Goal: Find specific page/section: Find specific page/section

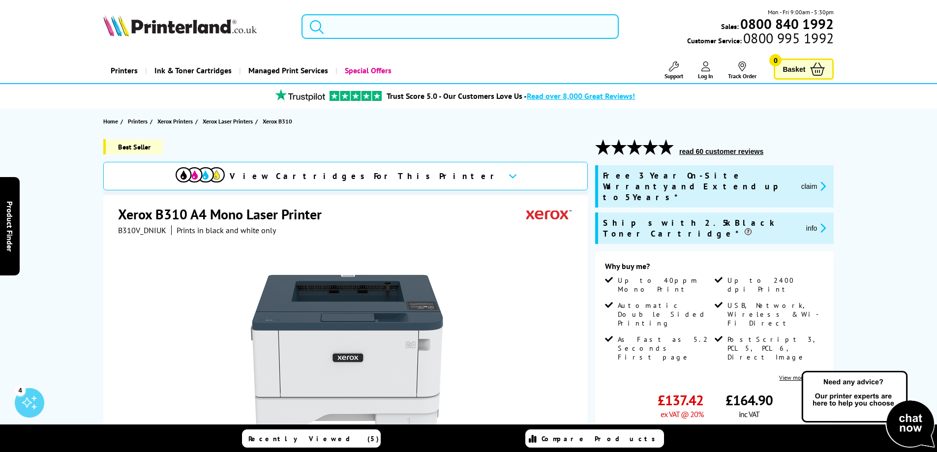
click at [408, 30] on input "search" at bounding box center [459, 26] width 317 height 25
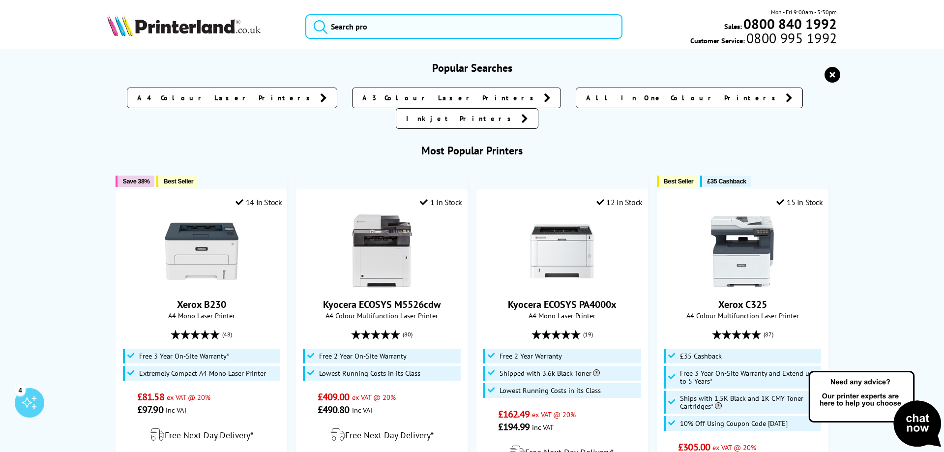
drag, startPoint x: 490, startPoint y: 14, endPoint x: 490, endPoint y: 21, distance: 7.4
click at [490, 19] on div "Mon - Fri 9:00am - 5:30pm Sales: 0800 840 1992 Customer Service: 0800 995 1992" at bounding box center [472, 28] width 787 height 43
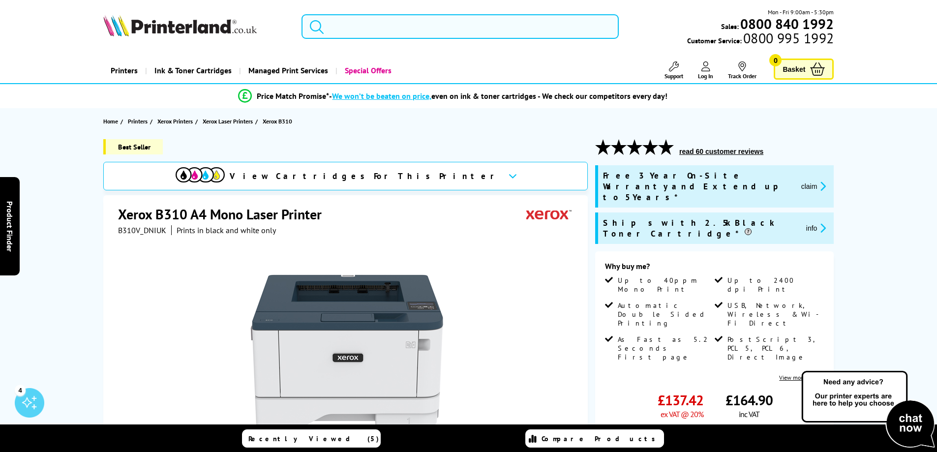
click at [476, 33] on input "search" at bounding box center [459, 26] width 317 height 25
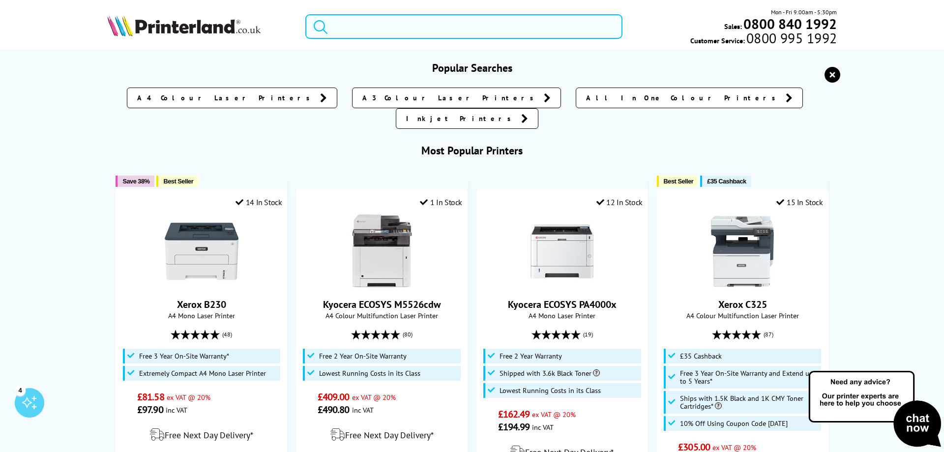
type input "v"
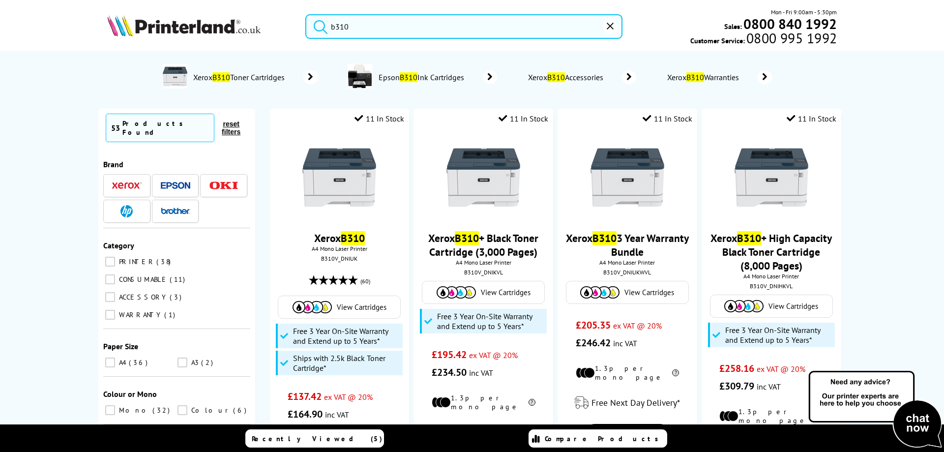
type input "b310"
click at [106, 274] on input "CONSUMABLE 11" at bounding box center [110, 279] width 10 height 10
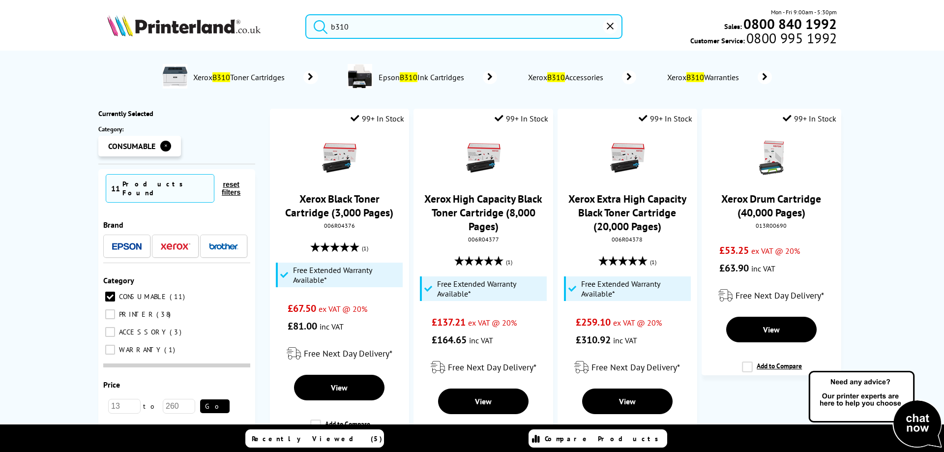
click at [477, 27] on input "b310" at bounding box center [463, 26] width 317 height 25
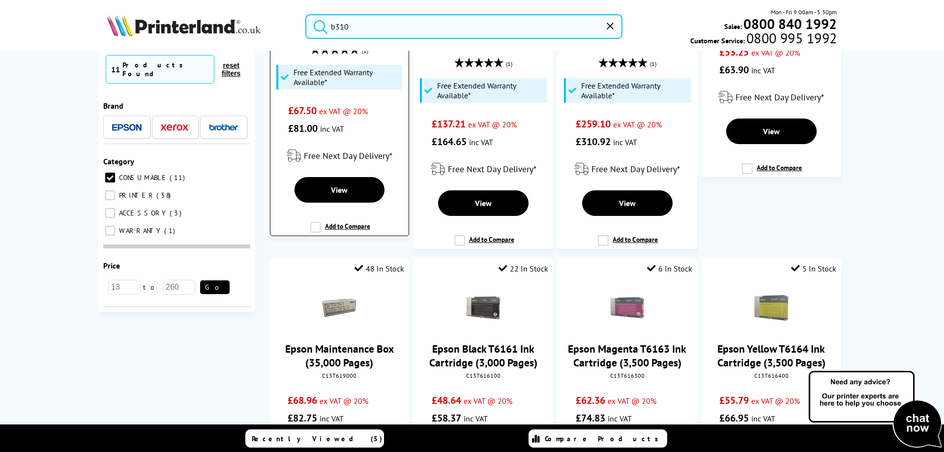
scroll to position [49, 0]
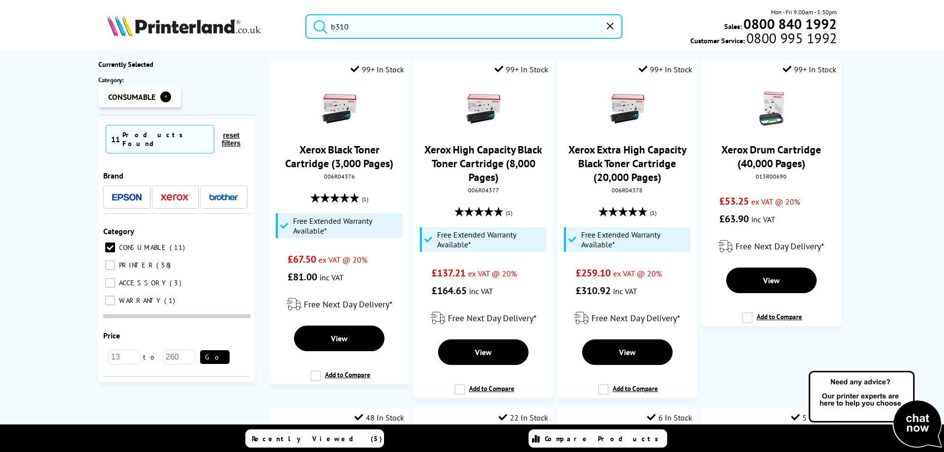
drag, startPoint x: 445, startPoint y: 24, endPoint x: 438, endPoint y: 22, distance: 7.0
click at [446, 24] on input "b310" at bounding box center [463, 26] width 317 height 25
click at [306, 14] on button "submit" at bounding box center [318, 25] width 25 height 22
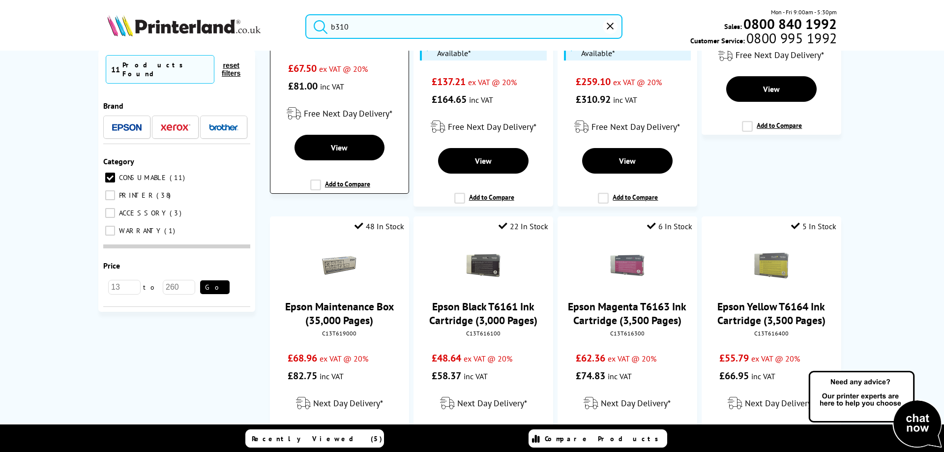
scroll to position [41, 0]
